Goal: Task Accomplishment & Management: Manage account settings

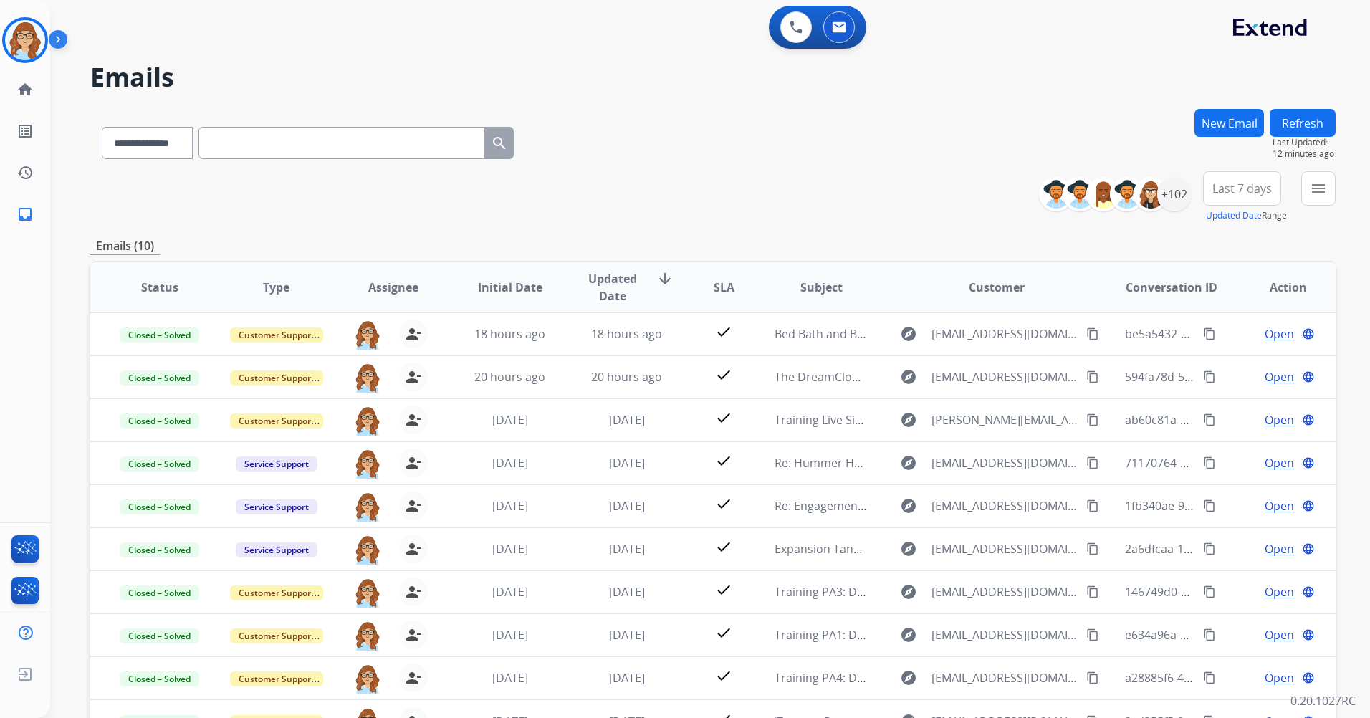
select select "**********"
click at [1321, 121] on button "Refresh" at bounding box center [1303, 123] width 66 height 28
click at [1317, 132] on button "Refresh" at bounding box center [1303, 123] width 66 height 28
click at [1298, 133] on button "Refresh" at bounding box center [1303, 123] width 66 height 28
click at [1324, 130] on button "Refresh" at bounding box center [1303, 123] width 66 height 28
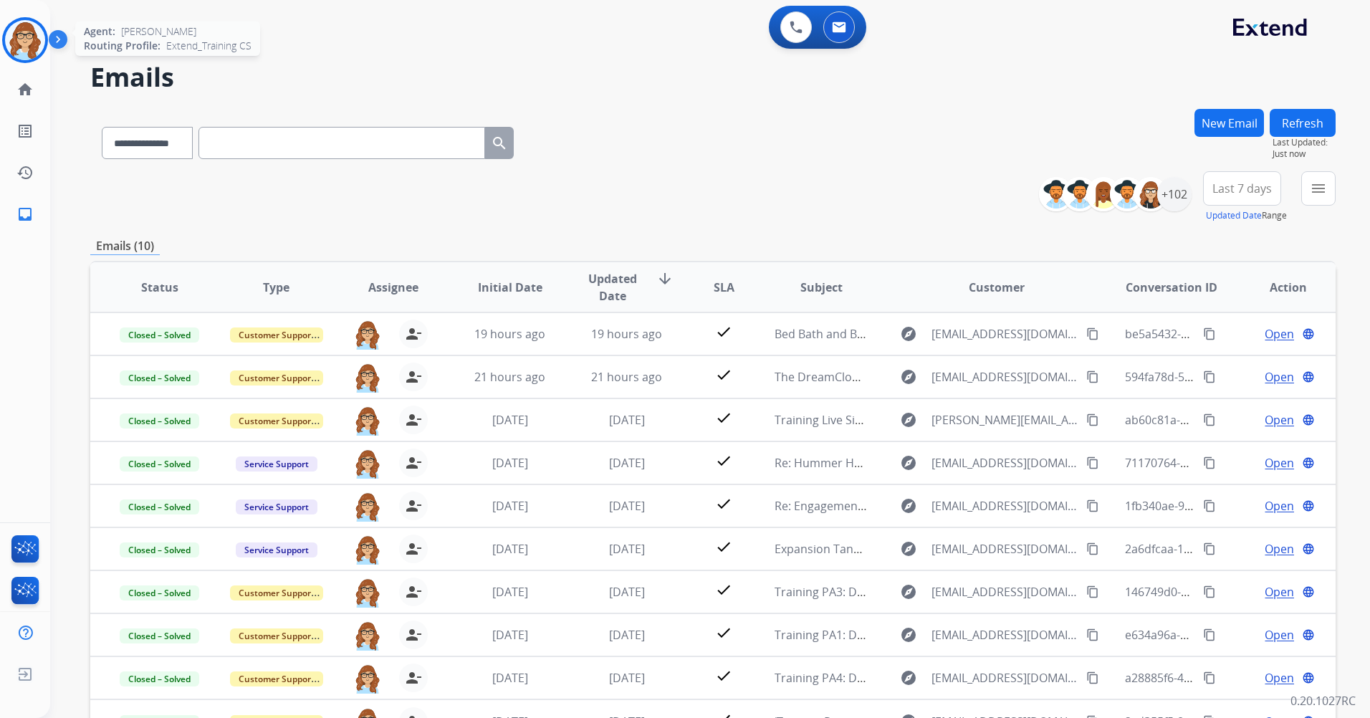
click at [29, 32] on img at bounding box center [25, 40] width 40 height 40
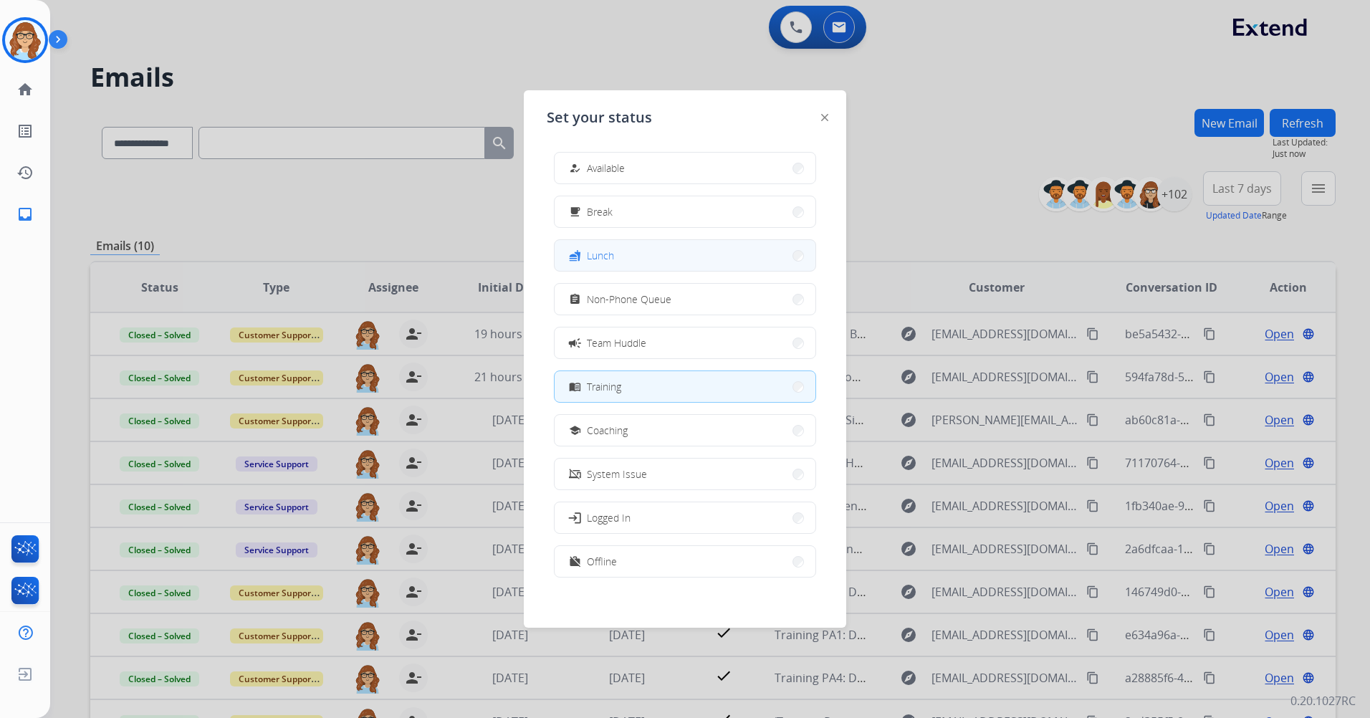
click at [621, 260] on button "fastfood Lunch" at bounding box center [685, 255] width 261 height 31
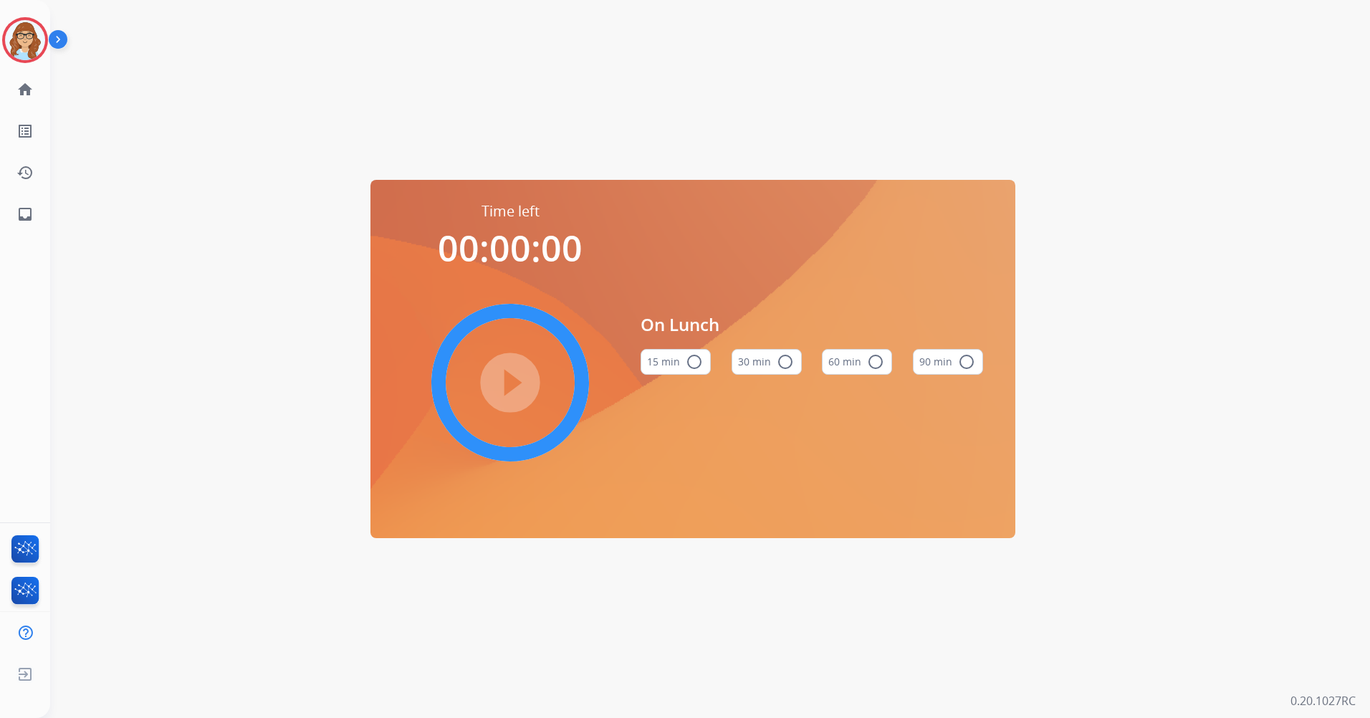
click at [866, 366] on button "60 min radio_button_unchecked" at bounding box center [857, 362] width 70 height 26
click at [502, 379] on mat-icon "play_circle_filled" at bounding box center [510, 382] width 17 height 17
